Goal: Task Accomplishment & Management: Use online tool/utility

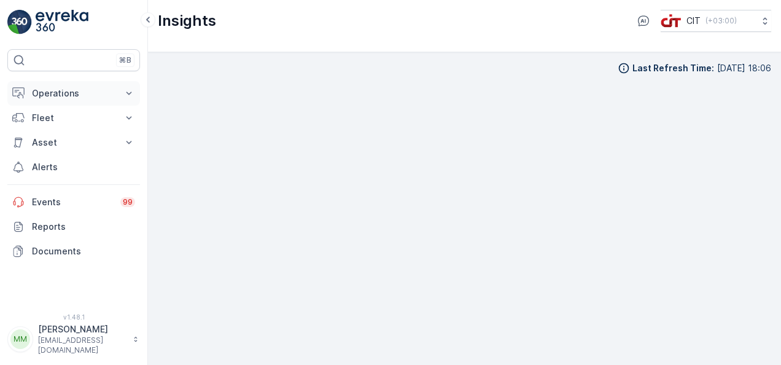
click at [108, 90] on p "Operations" at bounding box center [74, 93] width 84 height 12
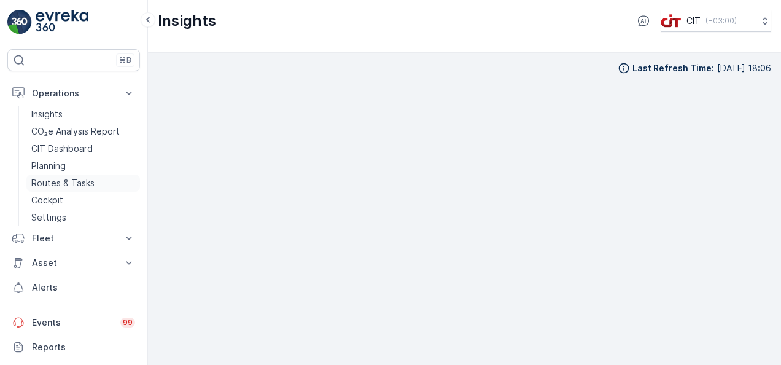
click at [86, 179] on p "Routes & Tasks" at bounding box center [62, 183] width 63 height 12
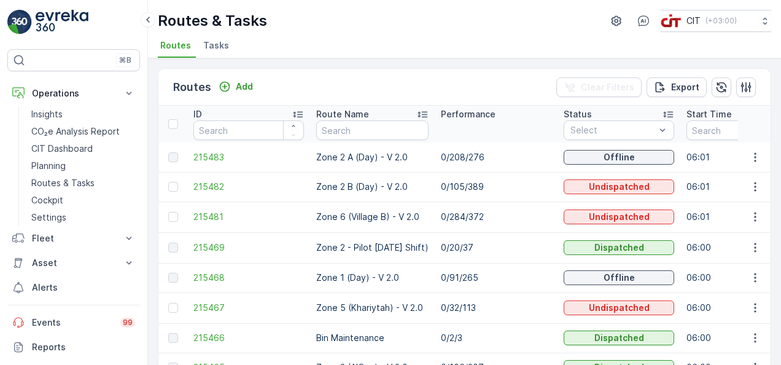
click at [558, 251] on td "0/20/37" at bounding box center [496, 247] width 123 height 31
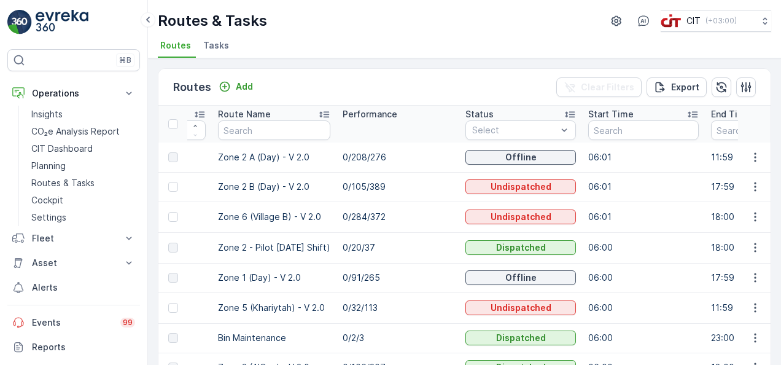
scroll to position [0, 123]
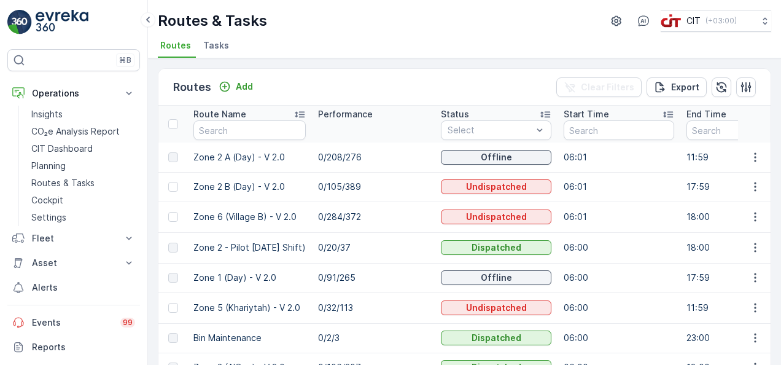
click at [680, 181] on td "06:01" at bounding box center [619, 186] width 123 height 29
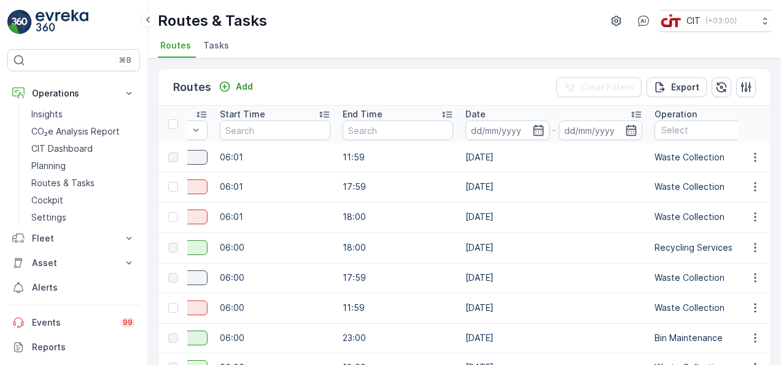
scroll to position [0, 491]
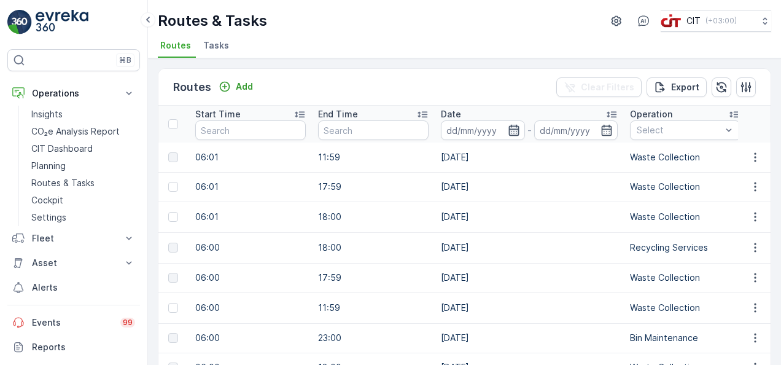
click at [519, 128] on icon "button" at bounding box center [514, 130] width 10 height 11
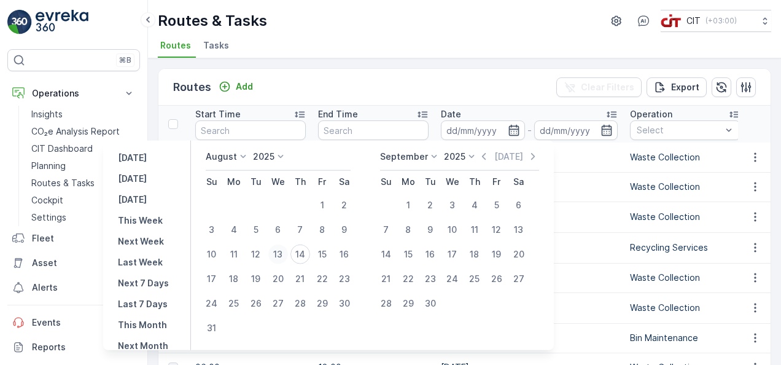
click at [285, 255] on div "13" at bounding box center [278, 254] width 20 height 20
type input "[DATE]"
click at [285, 255] on div "13" at bounding box center [278, 254] width 20 height 20
type input "[DATE]"
click at [285, 255] on div "13" at bounding box center [278, 254] width 20 height 20
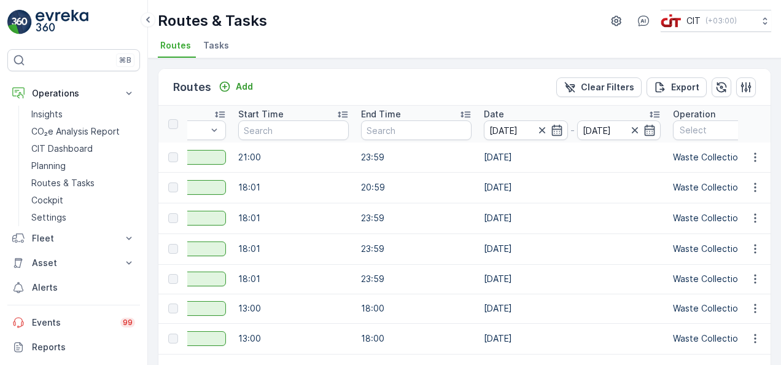
click at [294, 258] on td "18:01" at bounding box center [293, 248] width 123 height 31
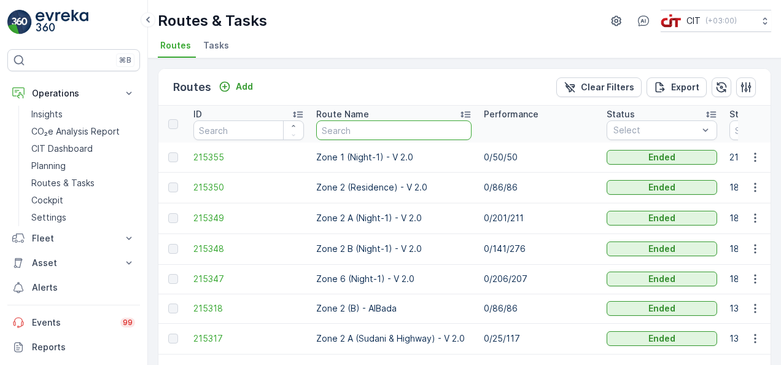
click at [372, 130] on input "text" at bounding box center [393, 130] width 155 height 20
type input "zon"
click at [372, 130] on input "zone" at bounding box center [393, 130] width 155 height 20
type input "zone 1"
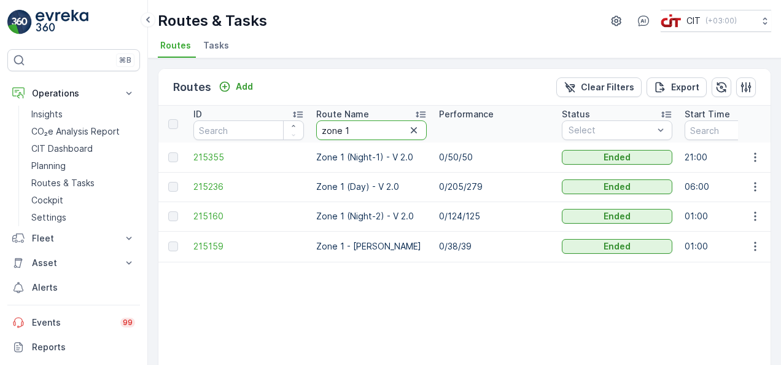
click at [375, 125] on input "zone 1" at bounding box center [371, 130] width 111 height 20
type input "zone 2"
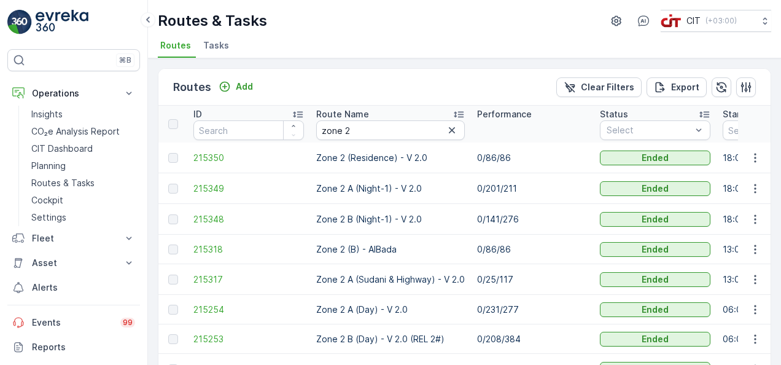
click at [466, 312] on td "Zone 2 A (Day) - V 2.0" at bounding box center [390, 309] width 161 height 29
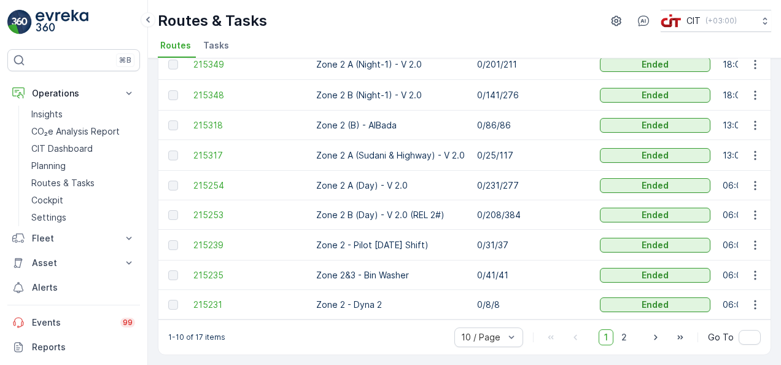
scroll to position [129, 0]
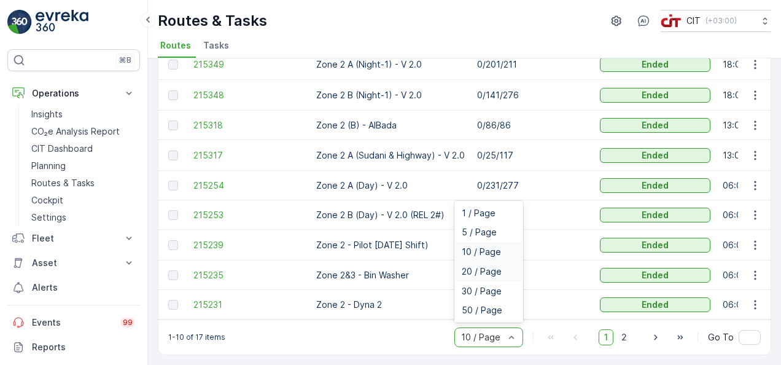
click at [502, 278] on div "20 / Page" at bounding box center [488, 272] width 69 height 20
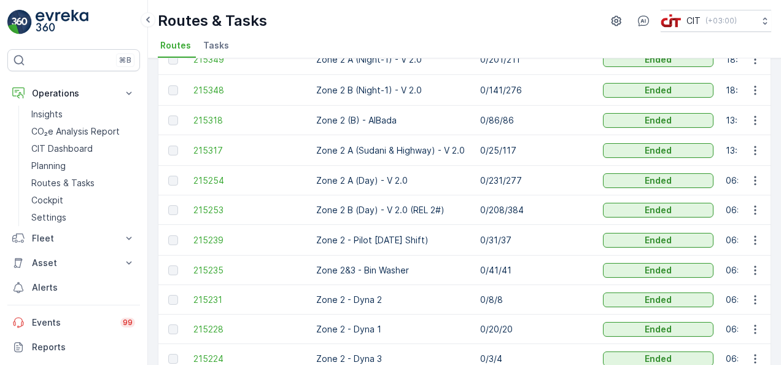
click at [521, 281] on td "0/41/41" at bounding box center [535, 269] width 123 height 29
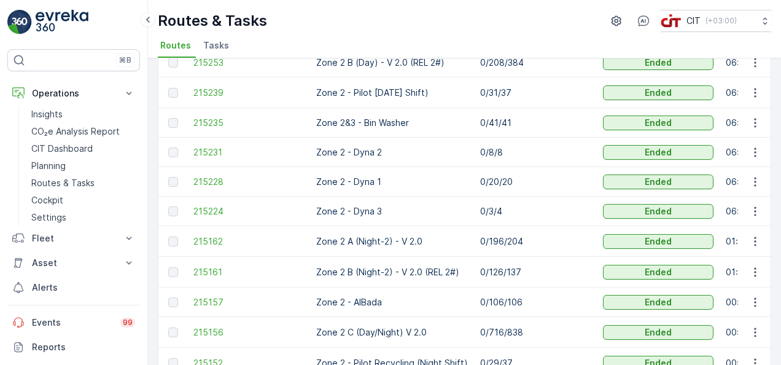
scroll to position [301, 0]
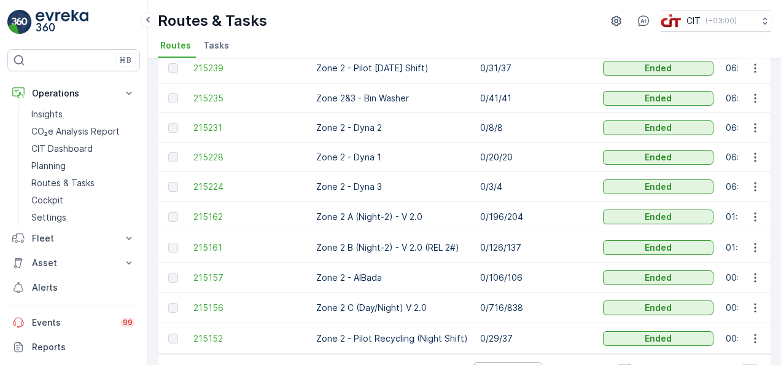
click at [533, 319] on td "0/716/838" at bounding box center [535, 307] width 123 height 31
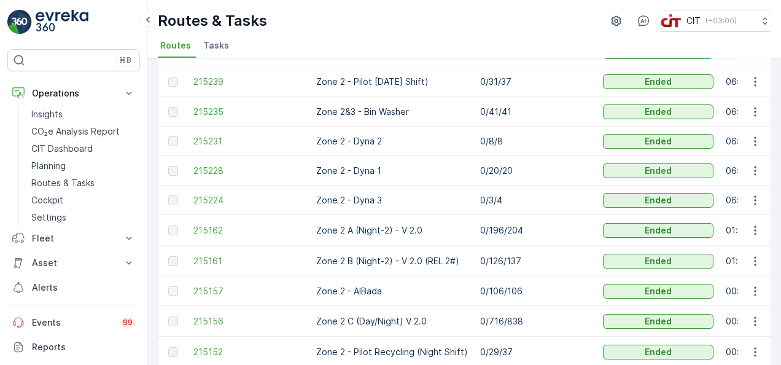
scroll to position [340, 0]
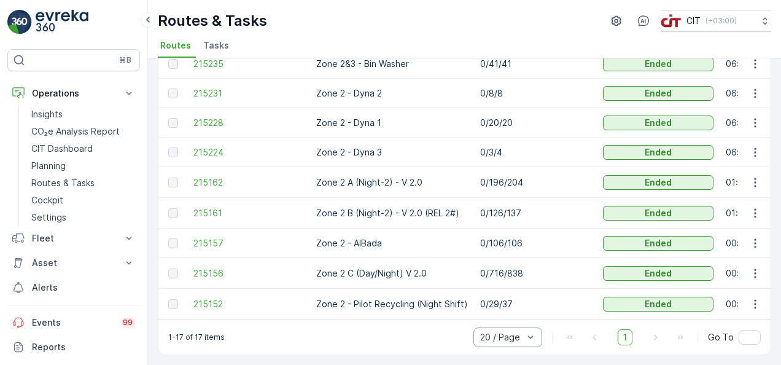
click at [540, 167] on td "0/196/204" at bounding box center [535, 182] width 123 height 31
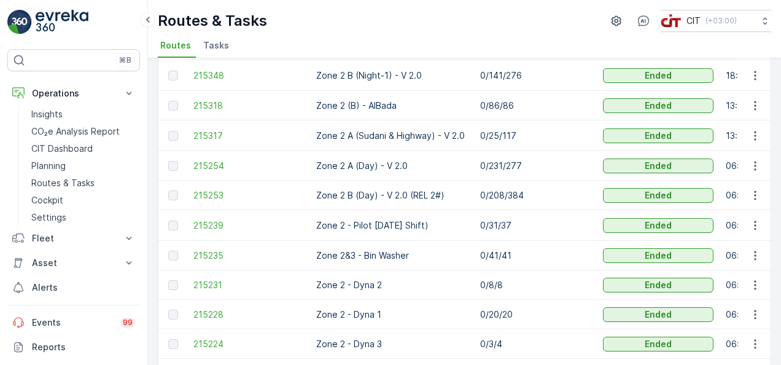
scroll to position [119, 0]
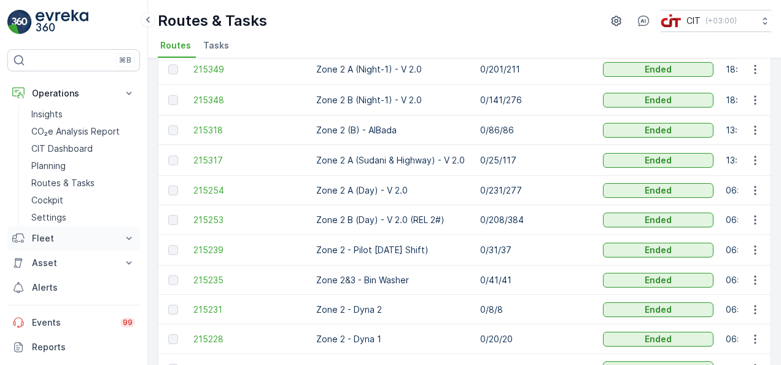
click at [95, 241] on p "Fleet" at bounding box center [74, 238] width 84 height 12
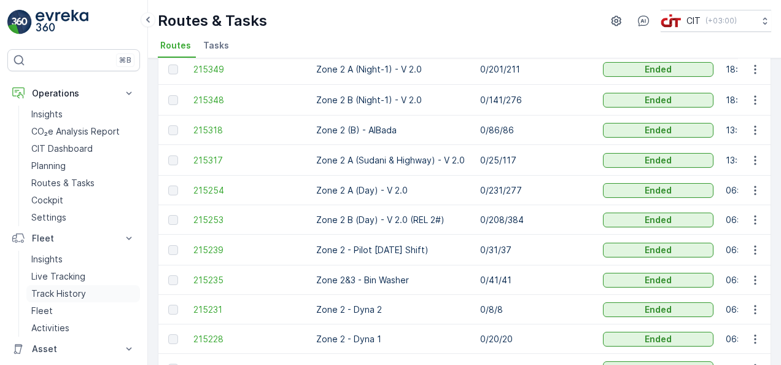
click at [92, 290] on link "Track History" at bounding box center [83, 293] width 114 height 17
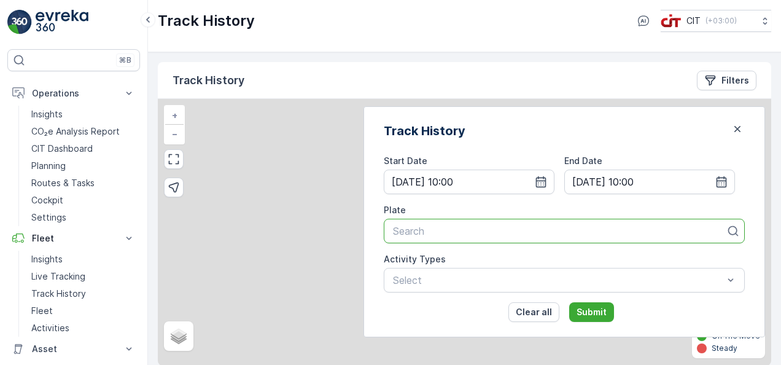
click at [507, 230] on div at bounding box center [559, 230] width 335 height 11
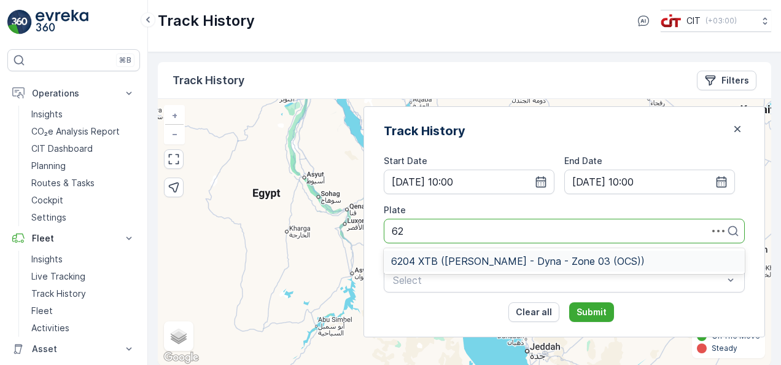
type input "6"
type input "w"
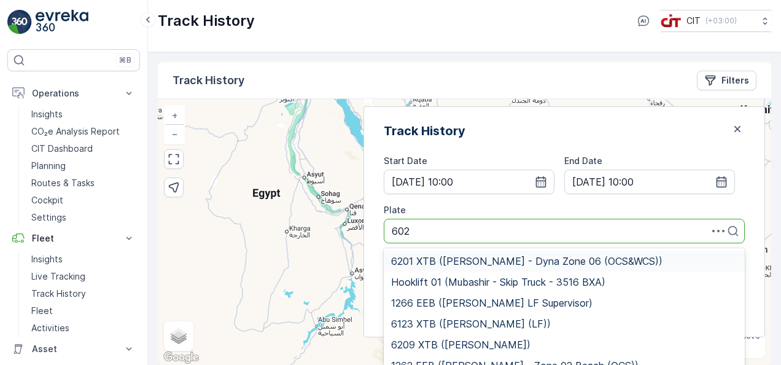
type input "6024"
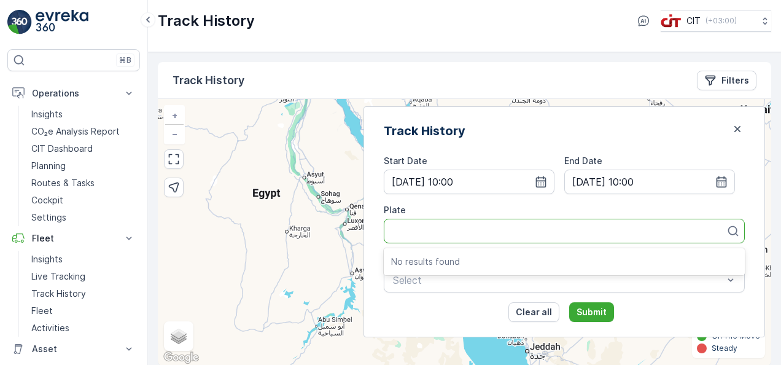
click at [491, 233] on div at bounding box center [559, 230] width 335 height 11
type input "6"
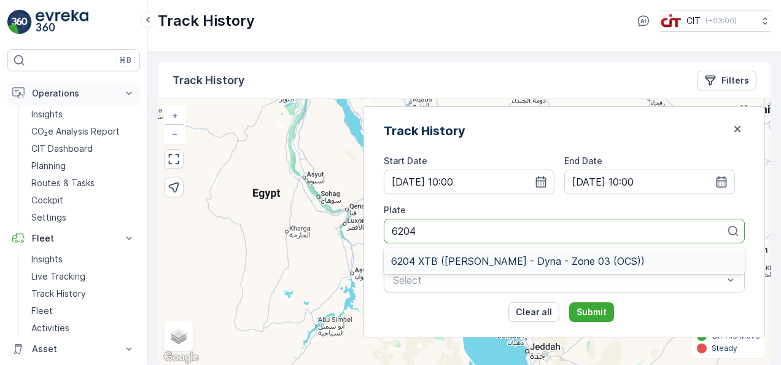
type input "6204"
click at [115, 94] on p "Operations" at bounding box center [74, 93] width 84 height 12
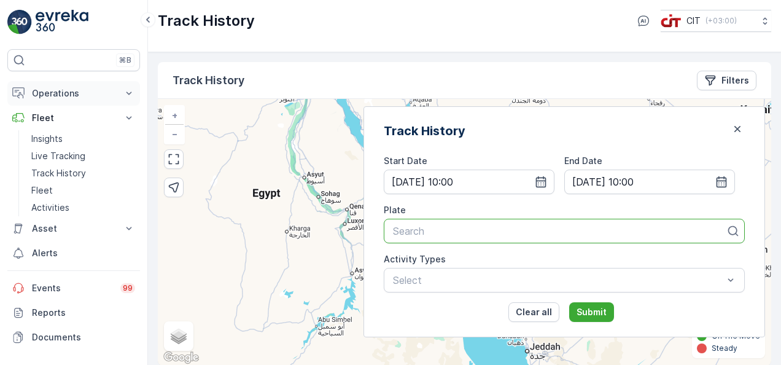
click at [115, 94] on p "Operations" at bounding box center [74, 93] width 84 height 12
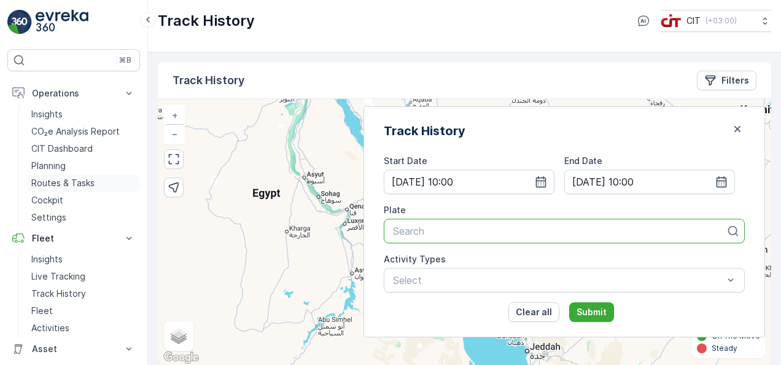
click at [72, 185] on p "Routes & Tasks" at bounding box center [62, 183] width 63 height 12
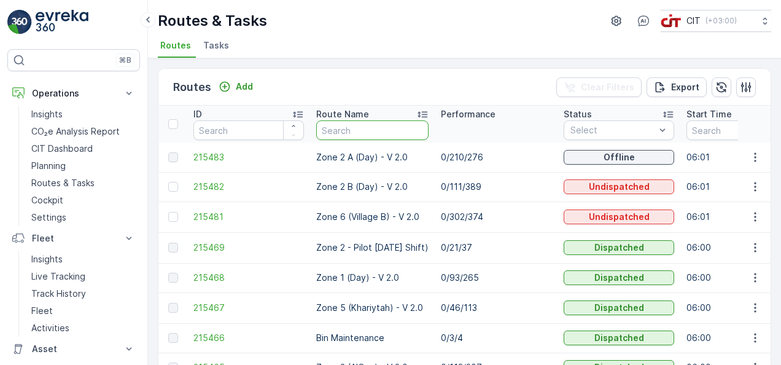
click at [353, 135] on input "text" at bounding box center [372, 130] width 112 height 20
type input "zone 2"
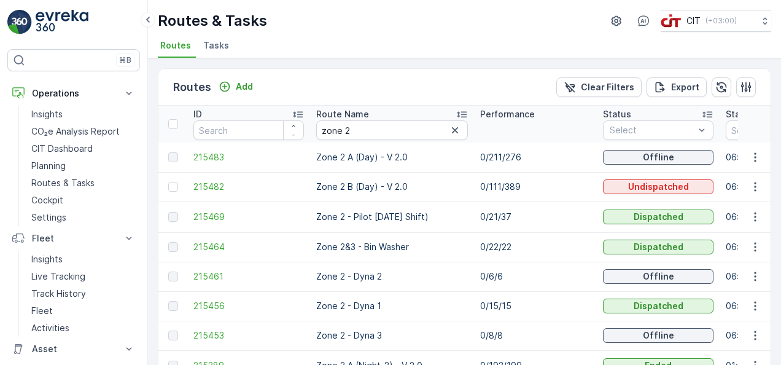
click at [565, 238] on td "0/22/22" at bounding box center [535, 246] width 123 height 29
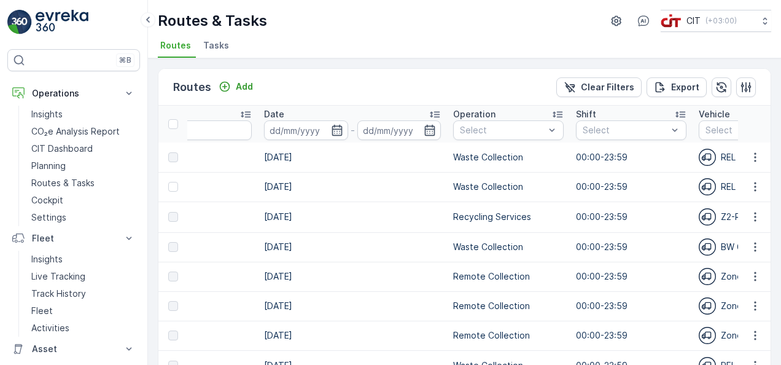
scroll to position [0, 712]
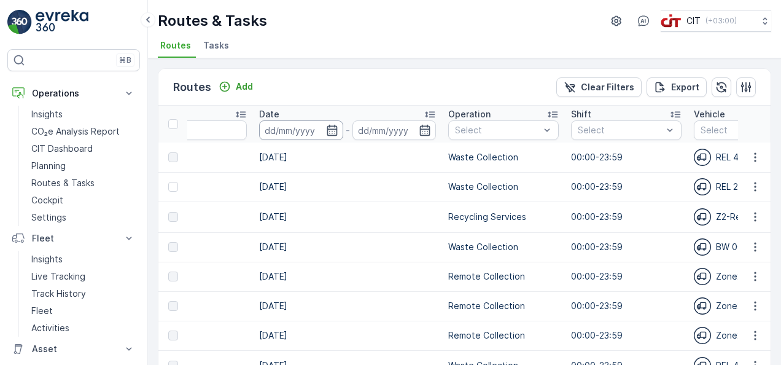
click at [326, 122] on input at bounding box center [301, 130] width 84 height 20
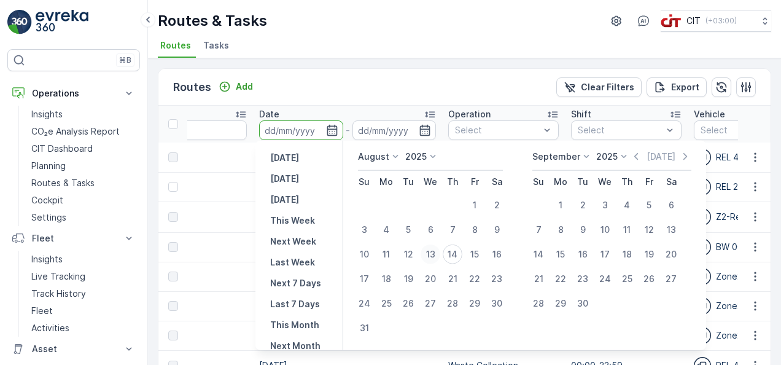
click at [427, 253] on div "13" at bounding box center [431, 254] width 20 height 20
type input "[DATE]"
click at [427, 253] on div "13" at bounding box center [431, 254] width 20 height 20
type input "[DATE]"
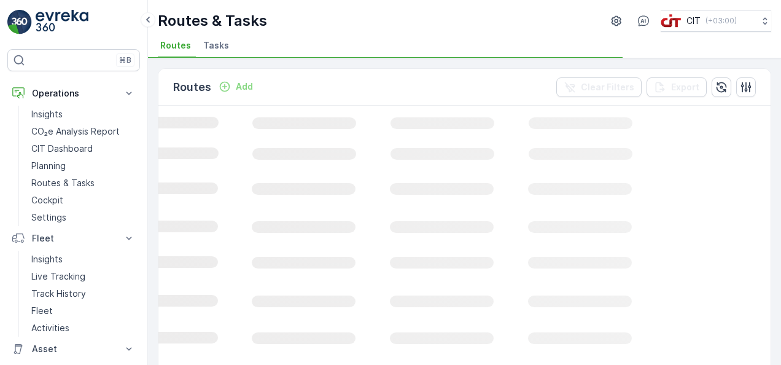
scroll to position [0, 569]
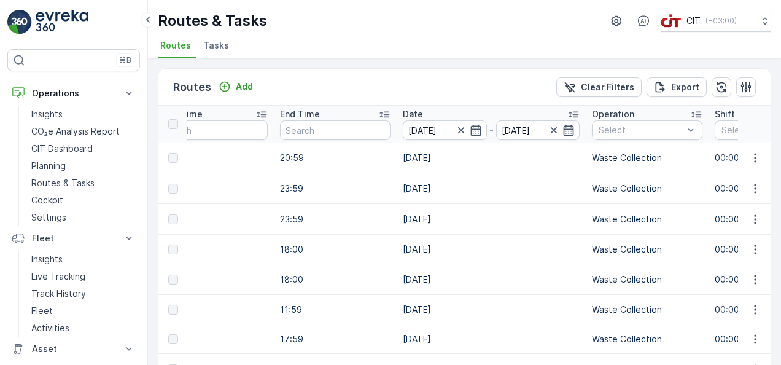
click at [353, 265] on td "18:00" at bounding box center [335, 279] width 123 height 31
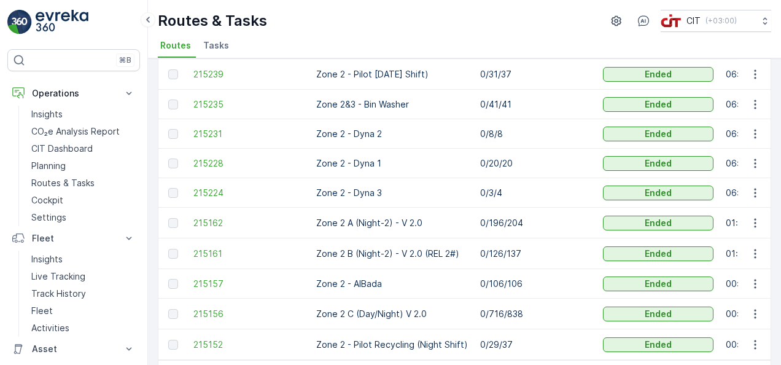
scroll to position [319, 0]
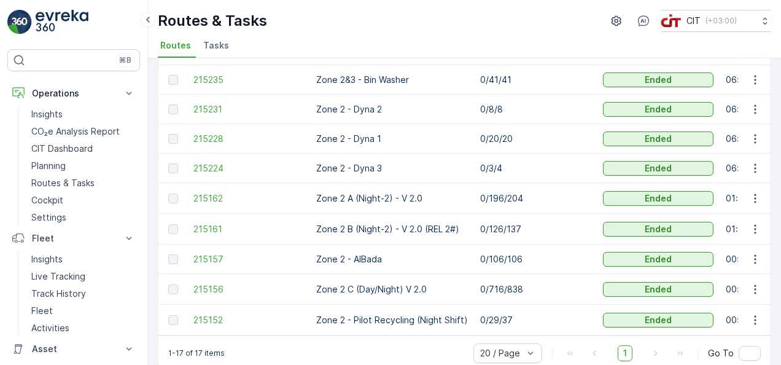
click at [533, 294] on td "0/716/838" at bounding box center [535, 289] width 123 height 31
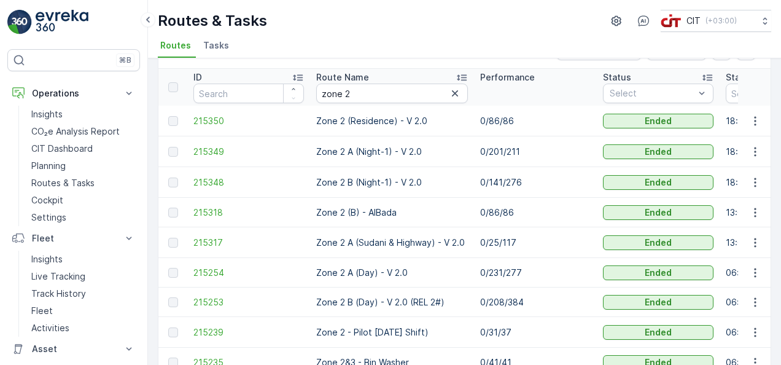
scroll to position [0, 0]
